Goal: Information Seeking & Learning: Learn about a topic

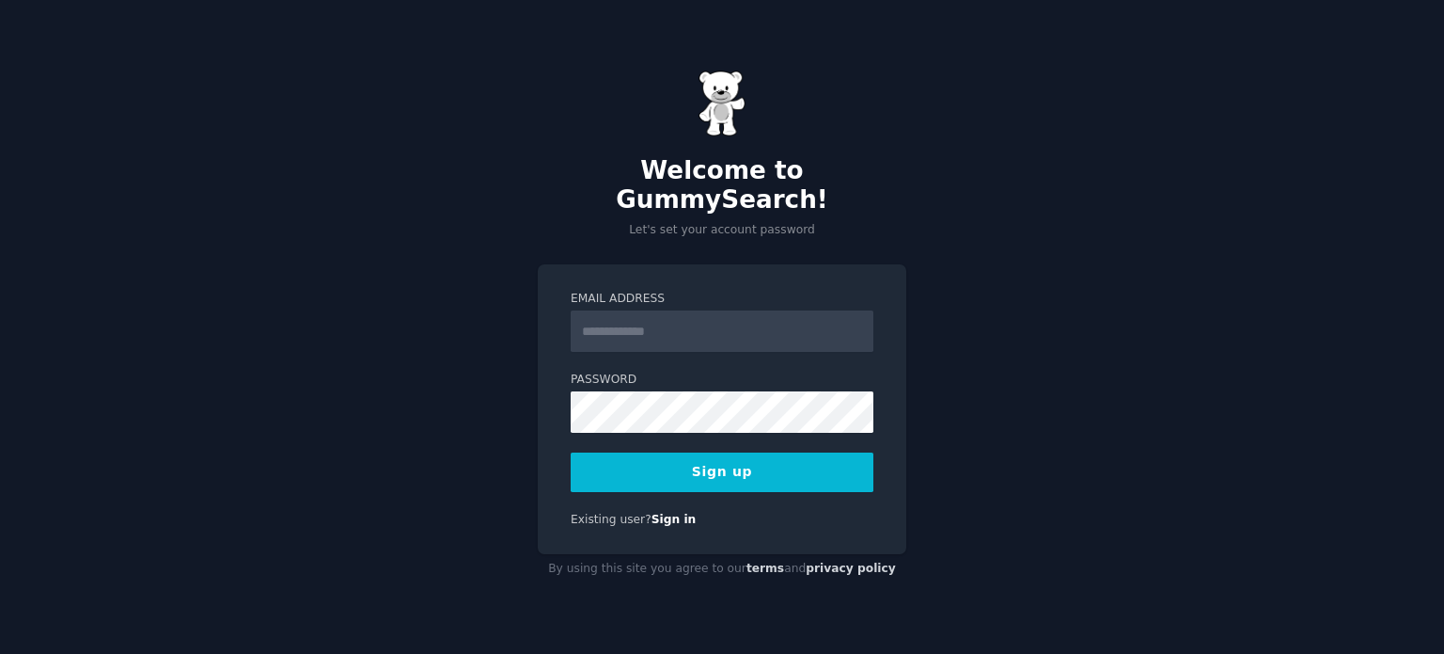
click at [652, 329] on input "Email Address" at bounding box center [722, 330] width 303 height 41
click at [637, 310] on input "Email Address" at bounding box center [722, 330] width 303 height 41
type input "**********"
click at [733, 459] on button "Sign up" at bounding box center [722, 471] width 303 height 39
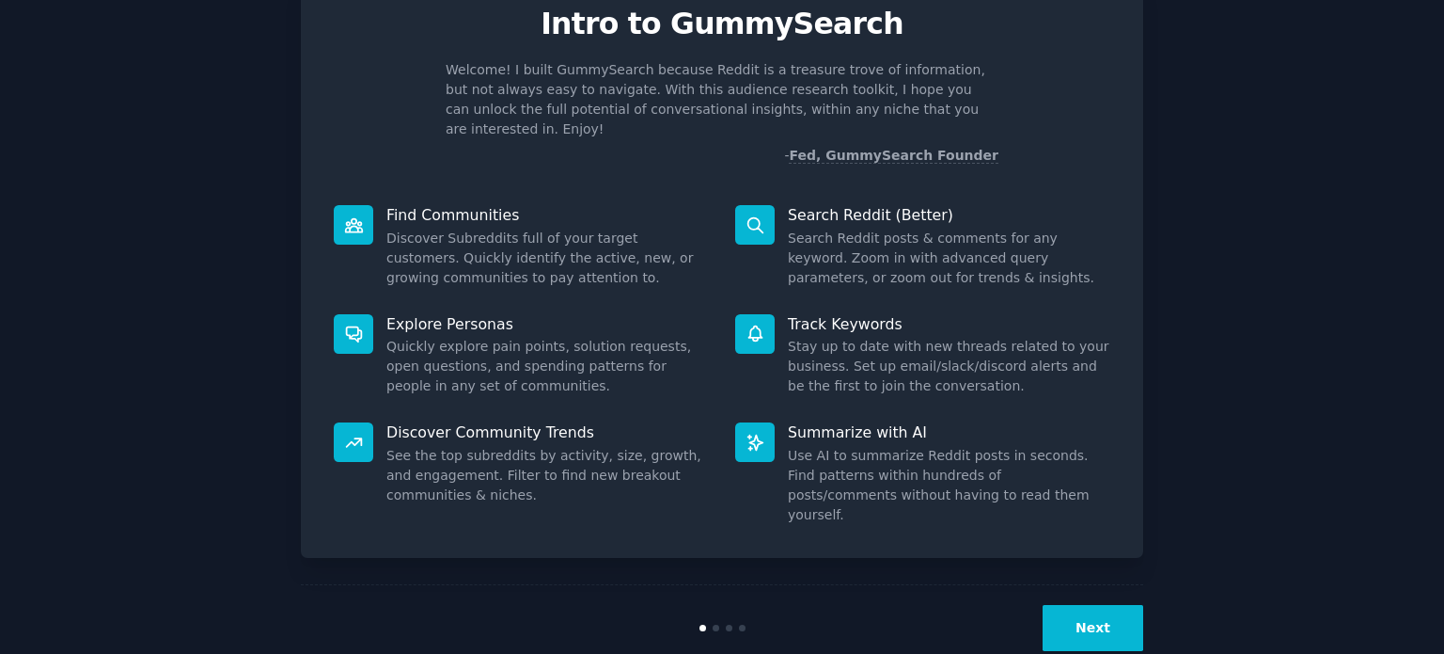
scroll to position [82, 0]
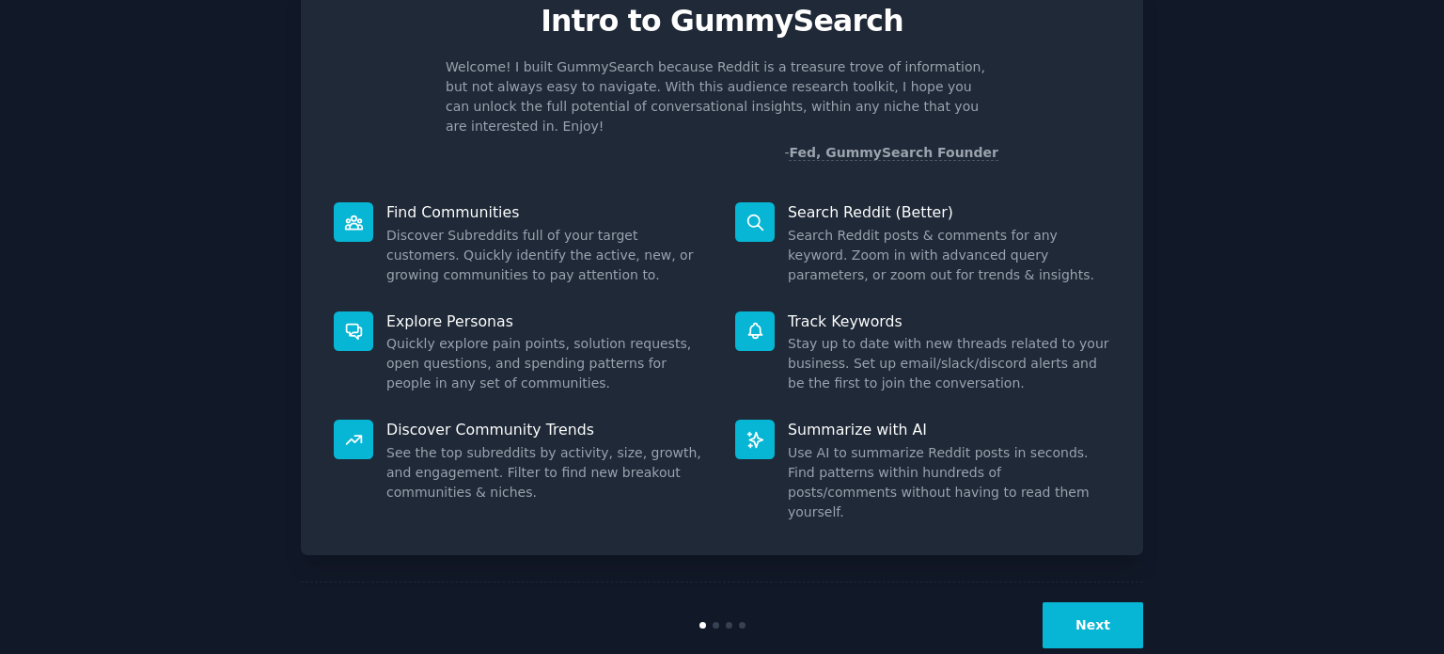
click at [1086, 602] on button "Next" at bounding box center [1093, 625] width 101 height 46
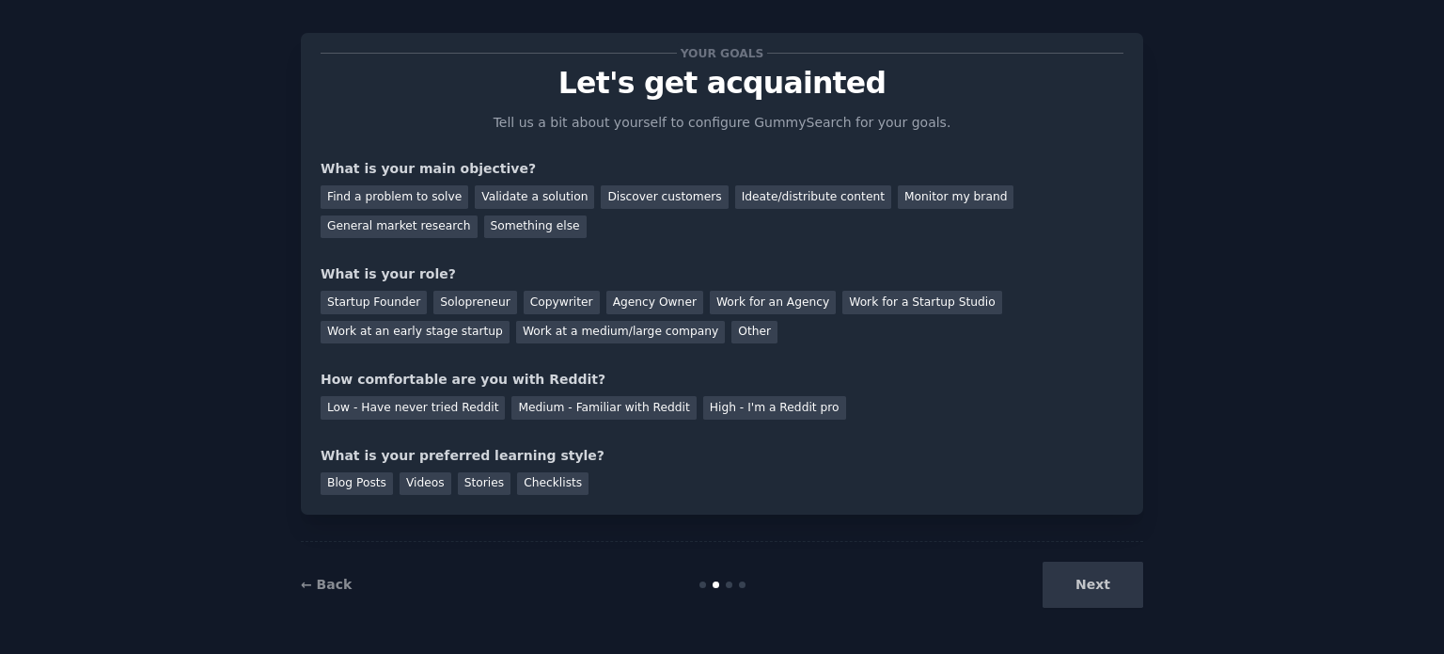
scroll to position [19, 0]
click at [1097, 596] on div "Next" at bounding box center [1002, 585] width 281 height 46
click at [1105, 582] on div "Next" at bounding box center [1002, 585] width 281 height 46
click at [478, 216] on div "General market research" at bounding box center [399, 228] width 157 height 24
click at [558, 417] on div "Medium - Familiar with Reddit" at bounding box center [604, 409] width 184 height 24
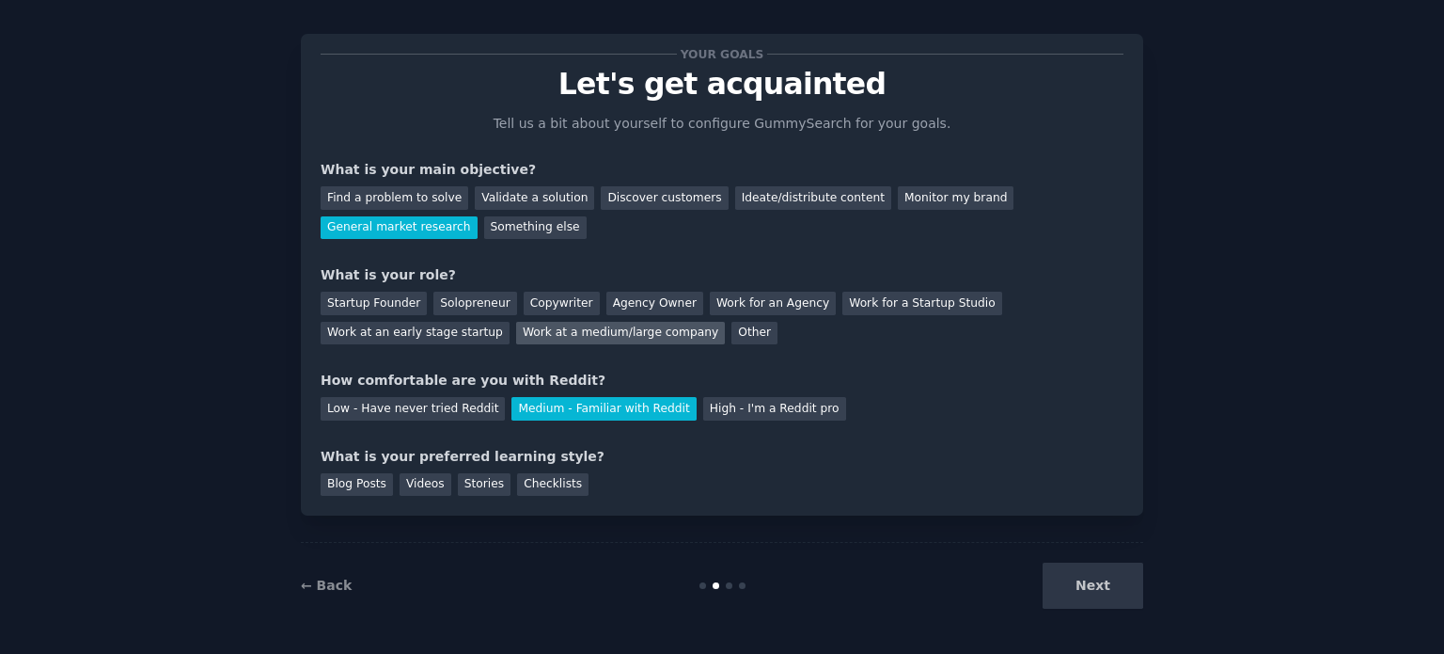
click at [516, 338] on div "Work at a medium/large company" at bounding box center [620, 334] width 209 height 24
click at [434, 306] on div "Solopreneur" at bounding box center [474, 304] width 83 height 24
click at [432, 480] on div "Videos" at bounding box center [426, 485] width 52 height 24
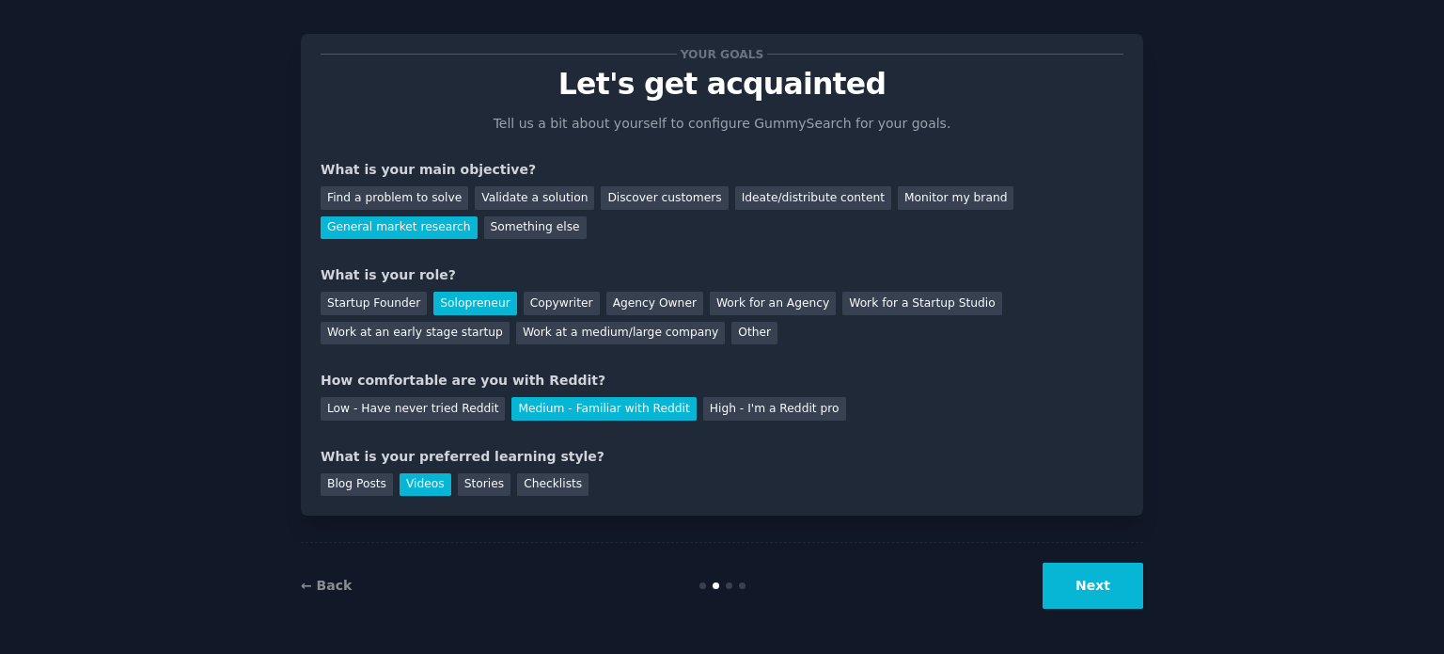
click at [1103, 594] on button "Next" at bounding box center [1093, 585] width 101 height 46
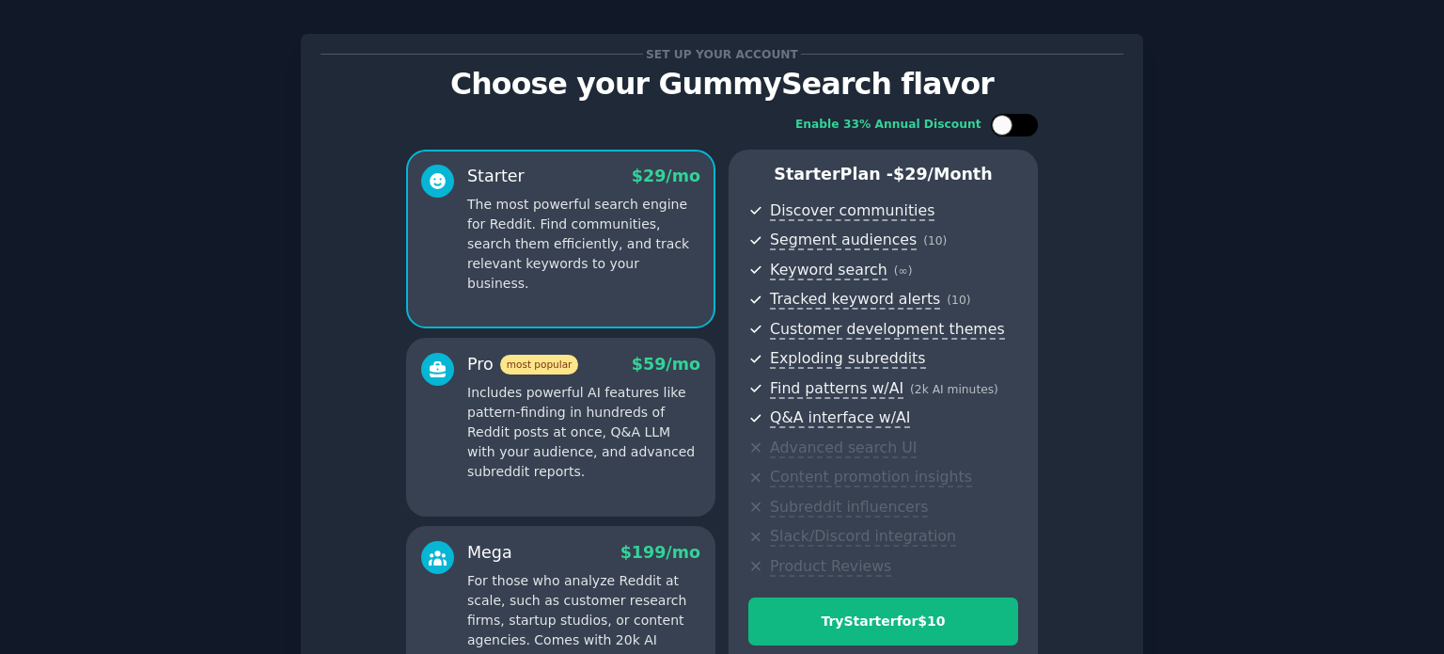
click at [1021, 127] on div at bounding box center [1023, 124] width 9 height 9
click at [1000, 123] on icon at bounding box center [1004, 125] width 10 height 10
checkbox input "false"
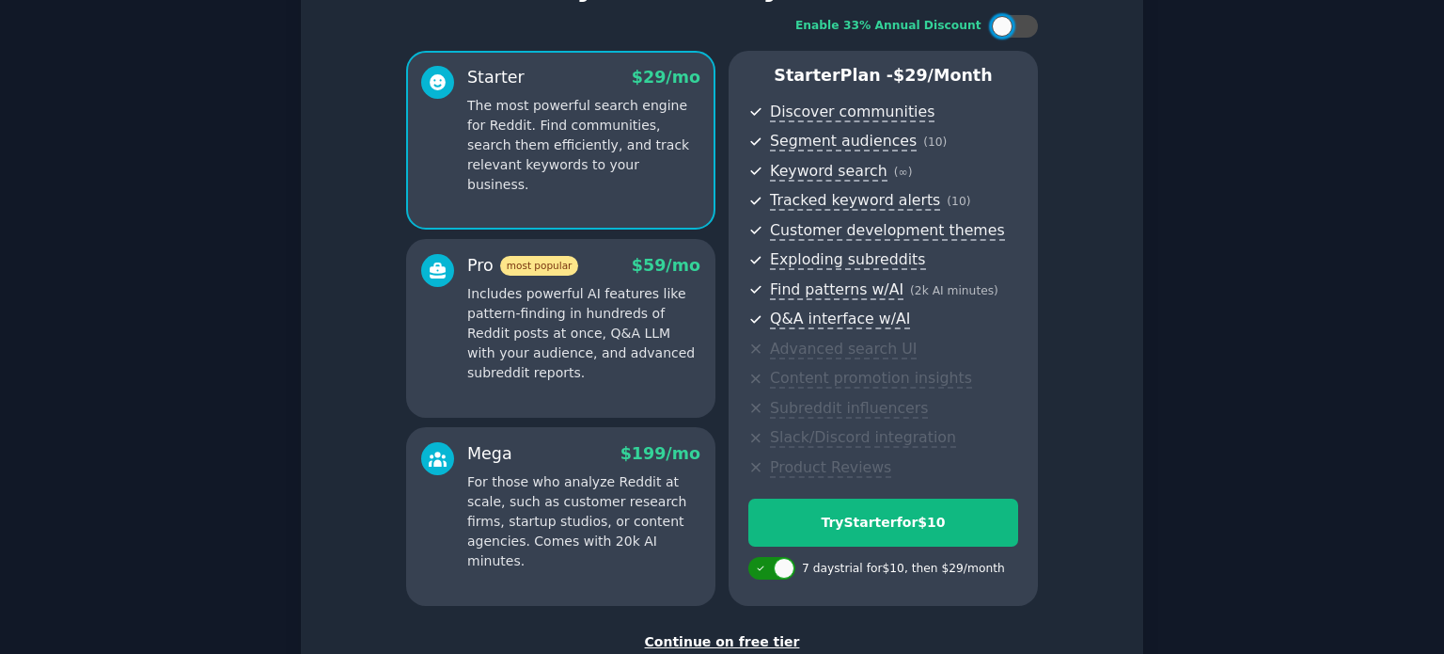
scroll to position [113, 0]
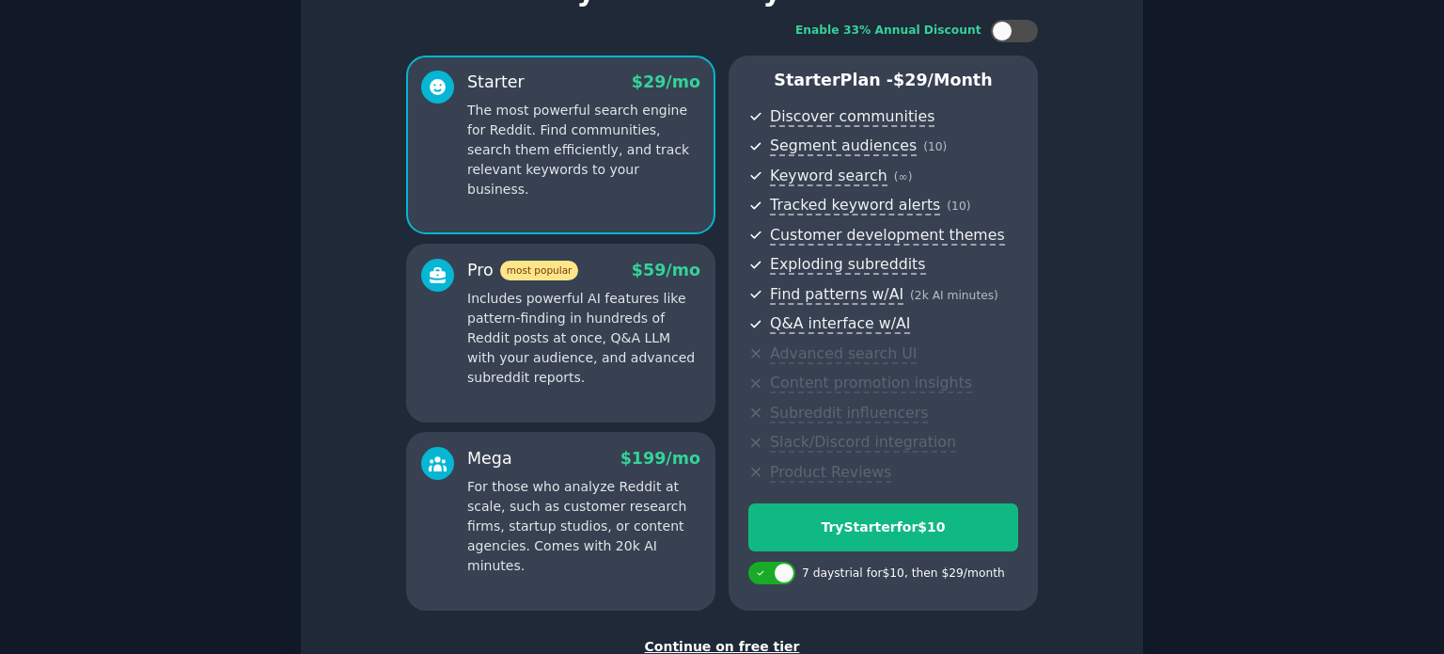
click at [606, 101] on p "The most powerful search engine for Reddit. Find communities, search them effic…" at bounding box center [583, 150] width 233 height 99
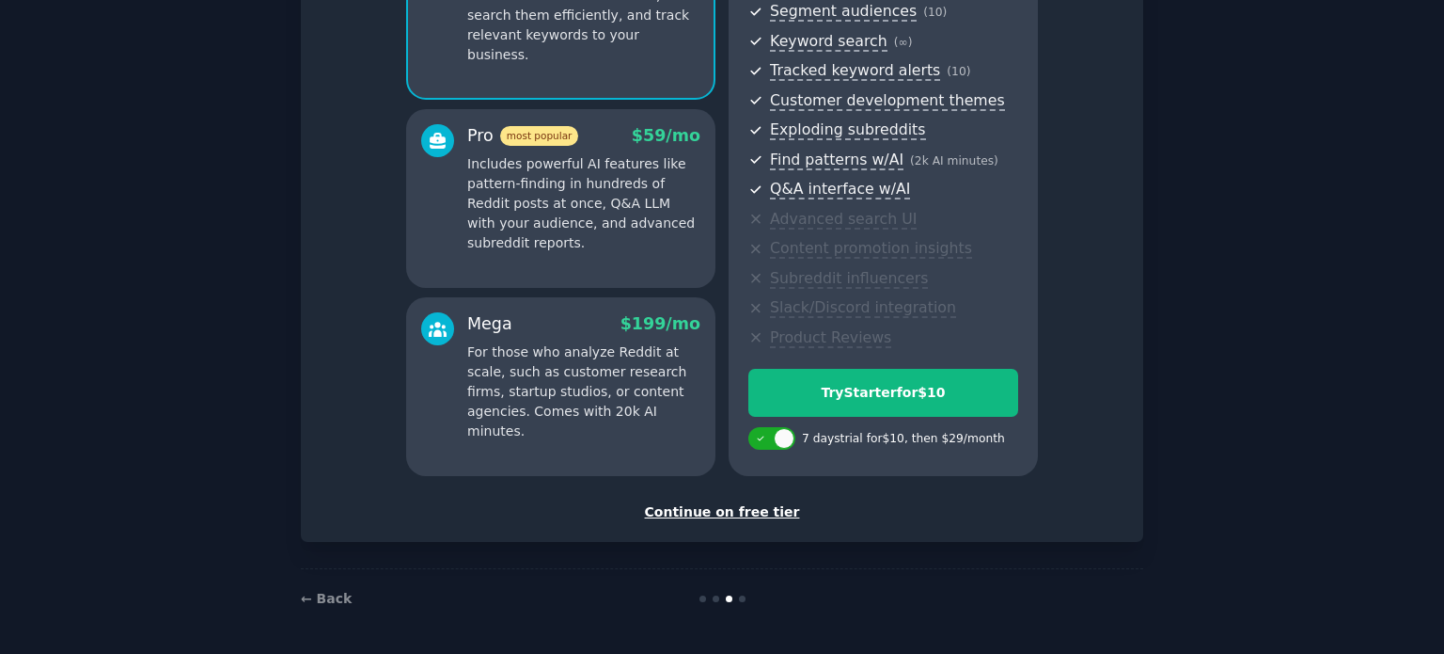
click at [756, 511] on div "Continue on free tier" at bounding box center [722, 512] width 803 height 20
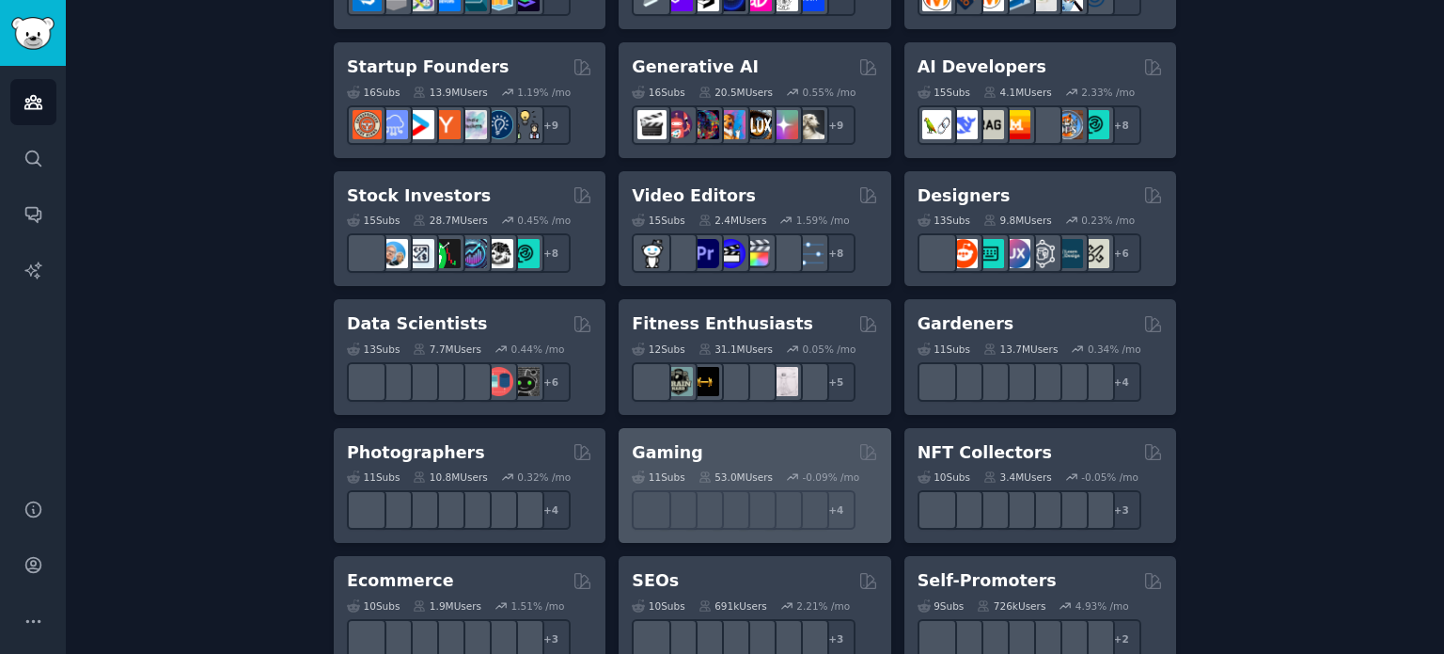
scroll to position [574, 0]
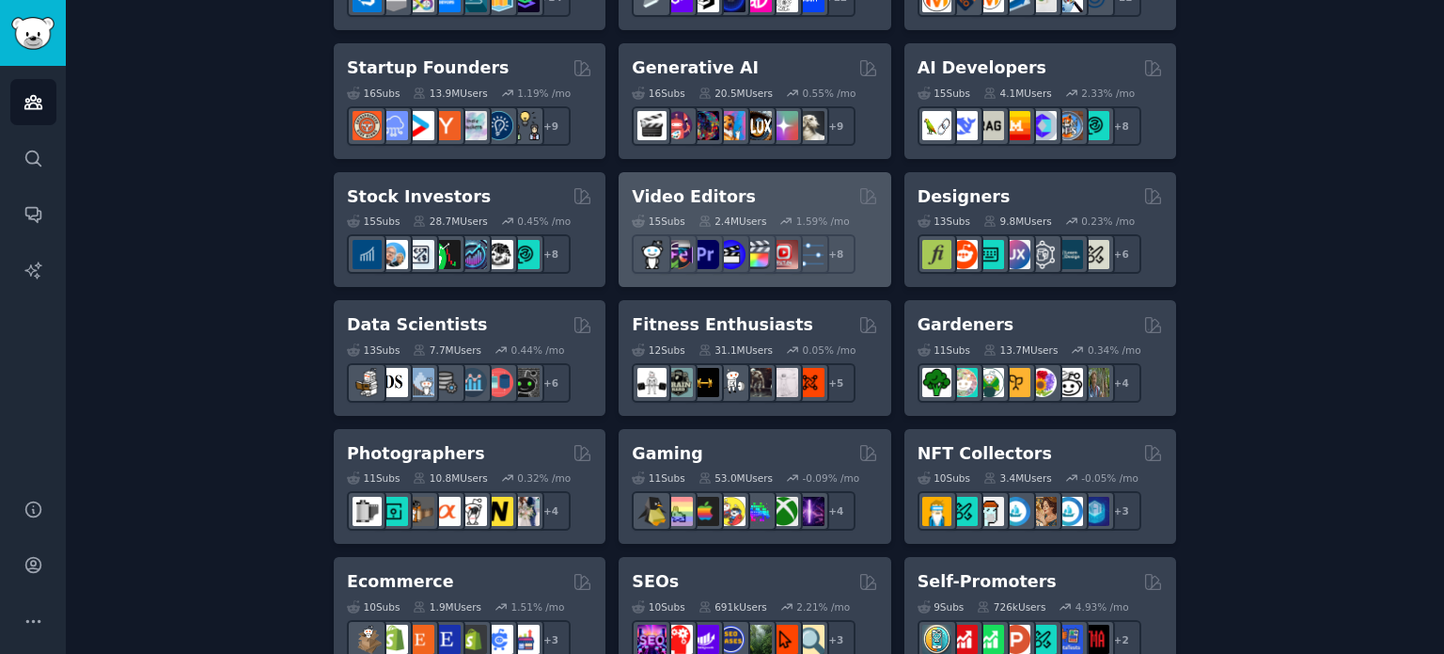
click at [700, 192] on h2 "Video Editors" at bounding box center [694, 197] width 124 height 24
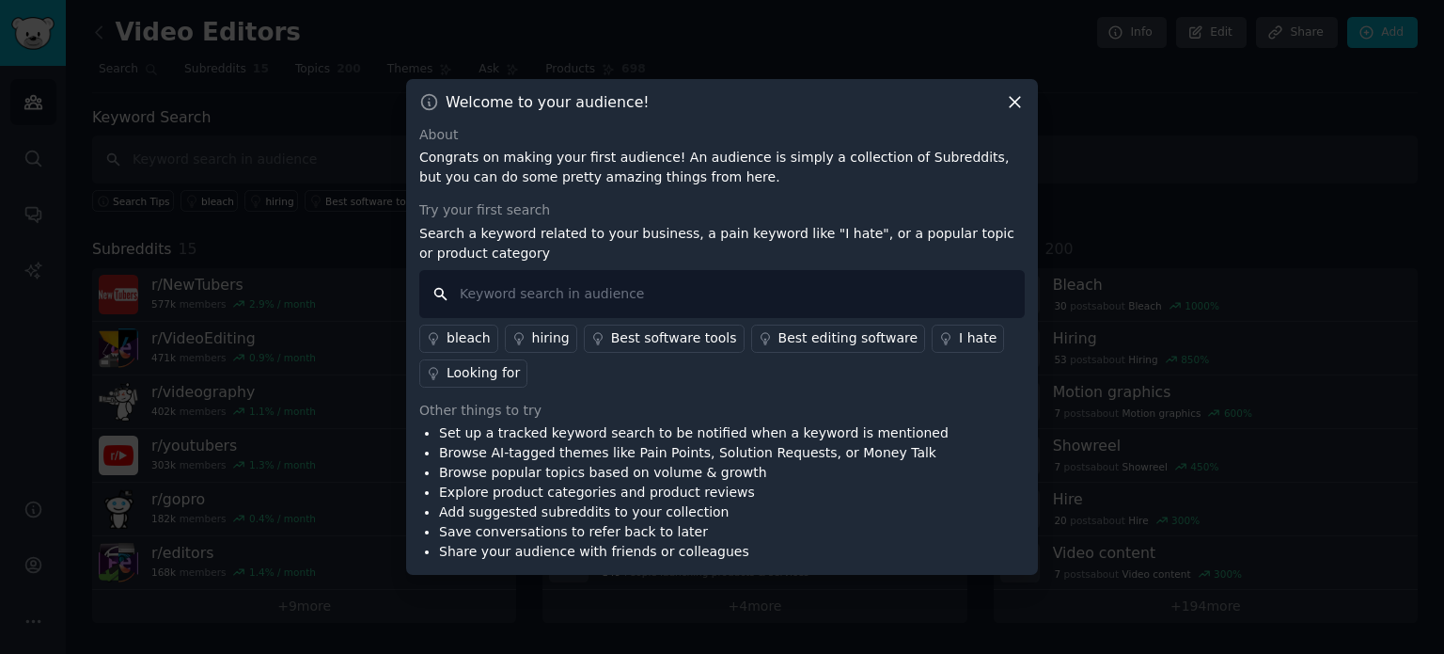
click at [591, 292] on input "text" at bounding box center [722, 294] width 606 height 48
click at [591, 292] on input "aircraft footage" at bounding box center [722, 294] width 606 height 48
type input "aircraft footage"
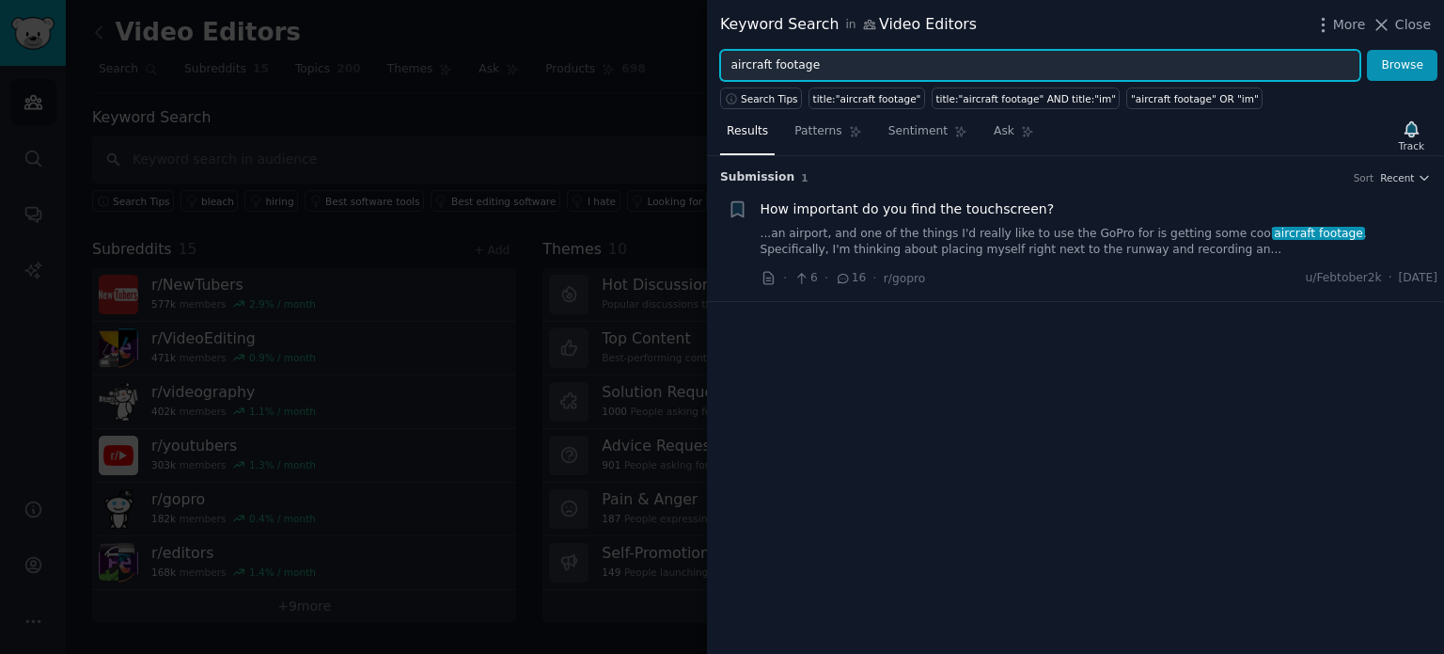
drag, startPoint x: 768, startPoint y: 62, endPoint x: 696, endPoint y: 74, distance: 73.4
click at [696, 74] on div "Keyword Search in Video Editors More Close aircraft footage Browse Search Tips …" at bounding box center [722, 327] width 1444 height 654
click at [1367, 50] on button "Browse" at bounding box center [1402, 66] width 71 height 32
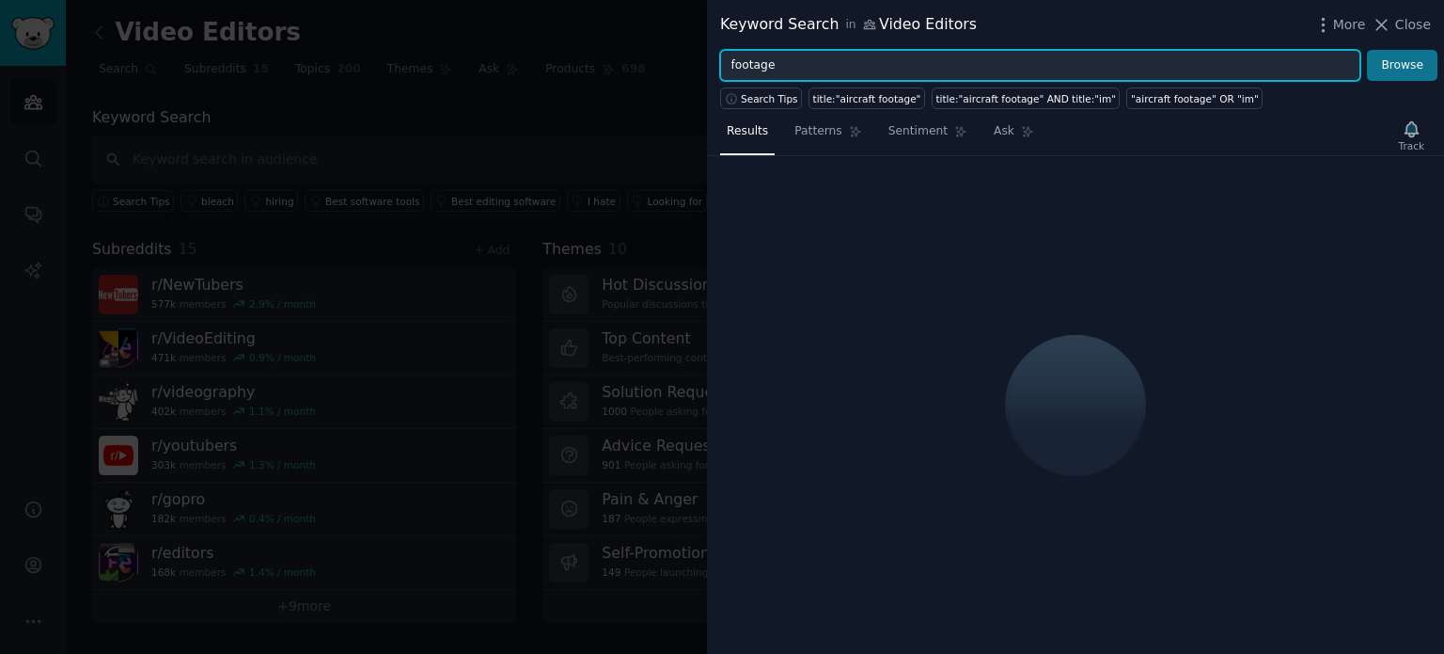
type input "footage"
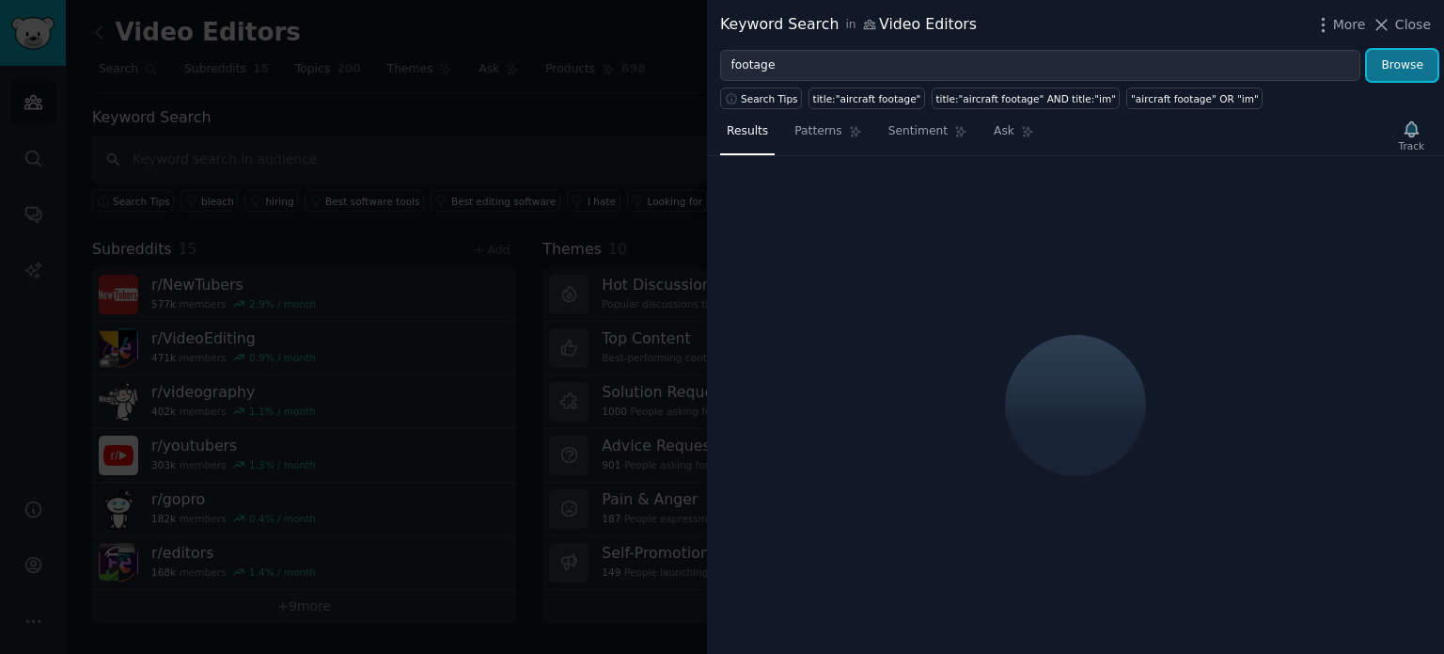
click at [1399, 67] on button "Browse" at bounding box center [1402, 66] width 71 height 32
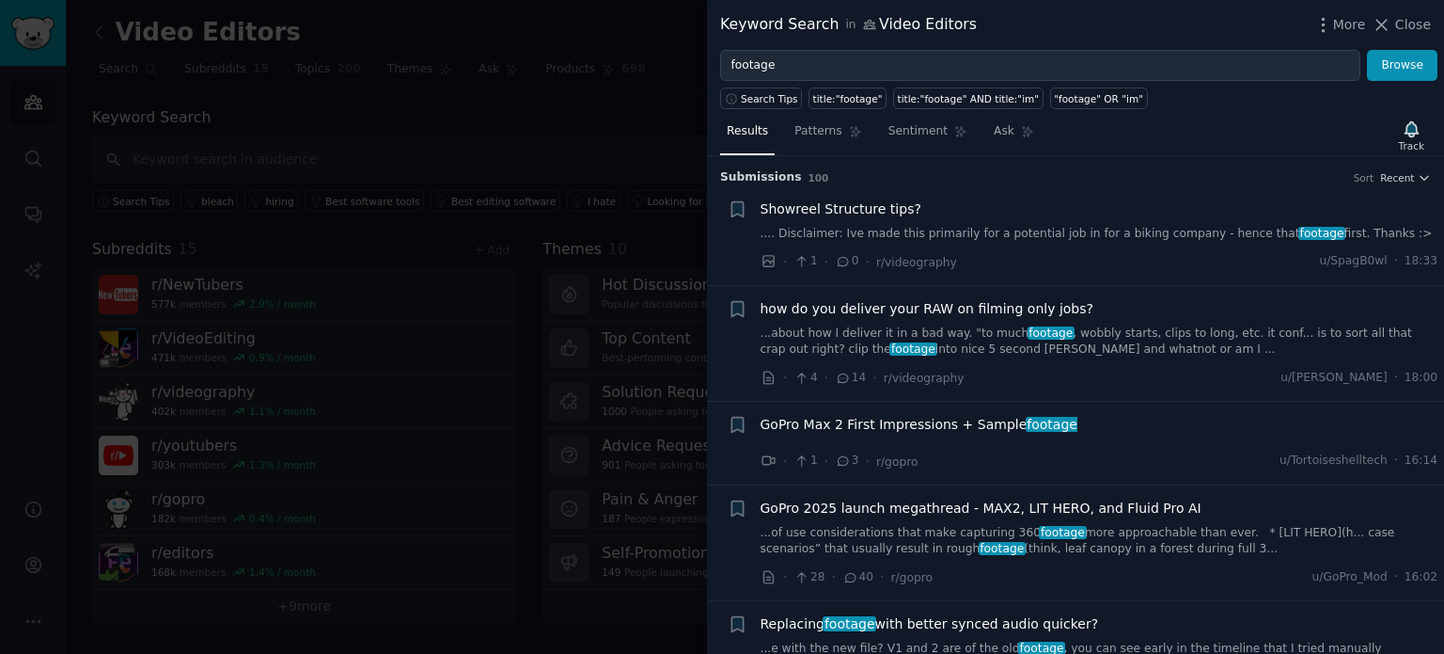
click at [496, 67] on div at bounding box center [722, 327] width 1444 height 654
